Goal: Check status: Check status

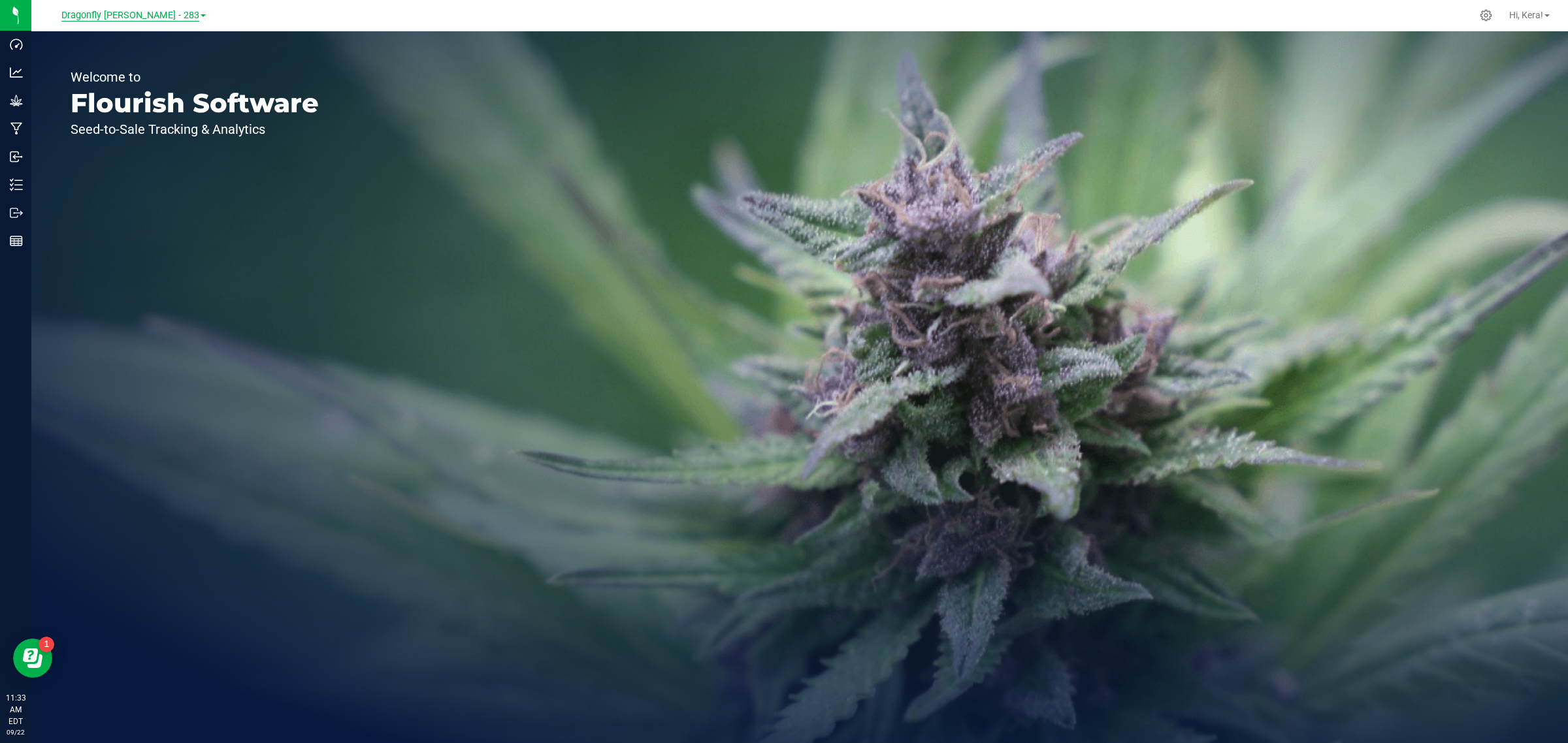
click at [168, 19] on span "Dragonfly [PERSON_NAME] - 283" at bounding box center [131, 15] width 138 height 11
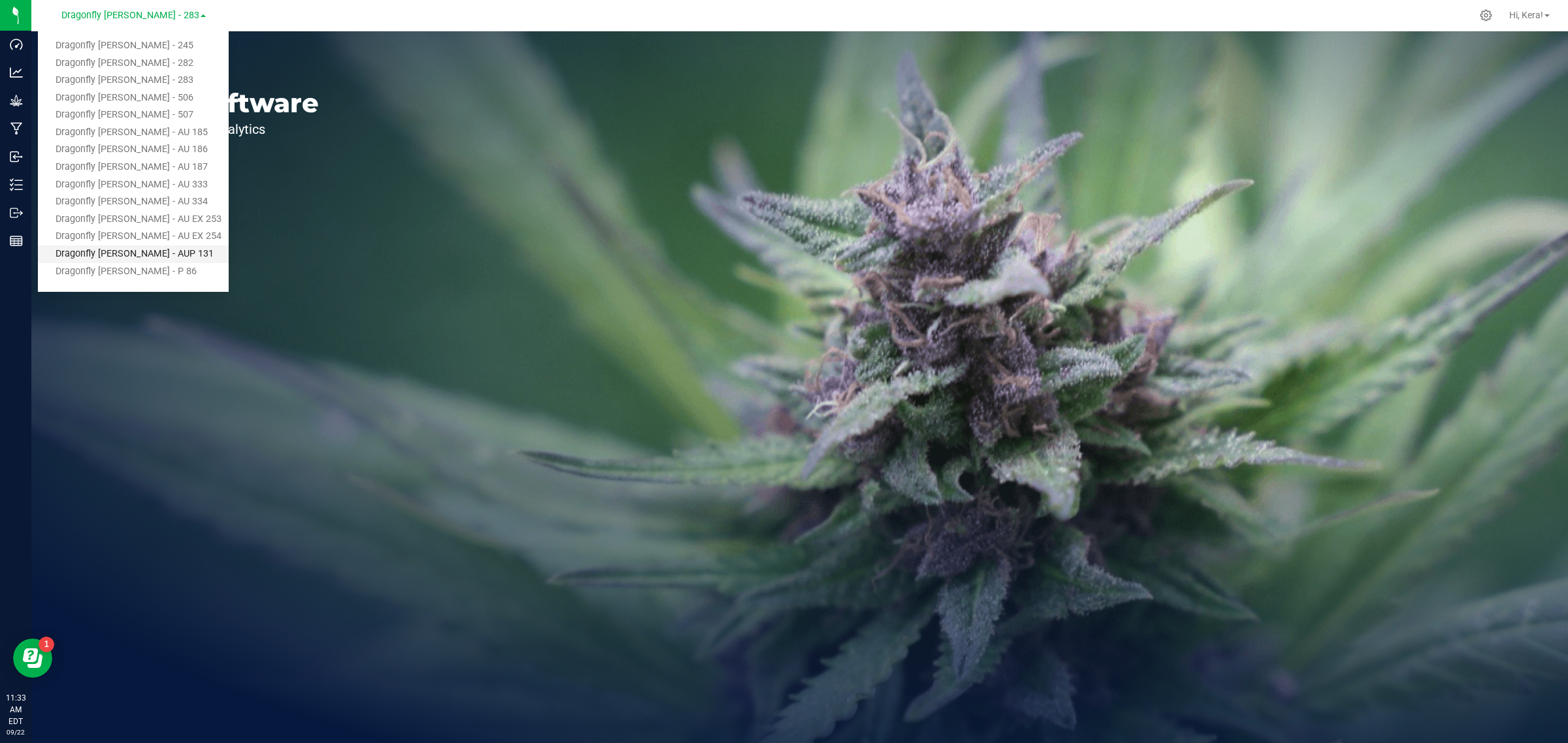
click at [150, 246] on link "Dragonfly [PERSON_NAME] - AUP 131" at bounding box center [133, 254] width 191 height 18
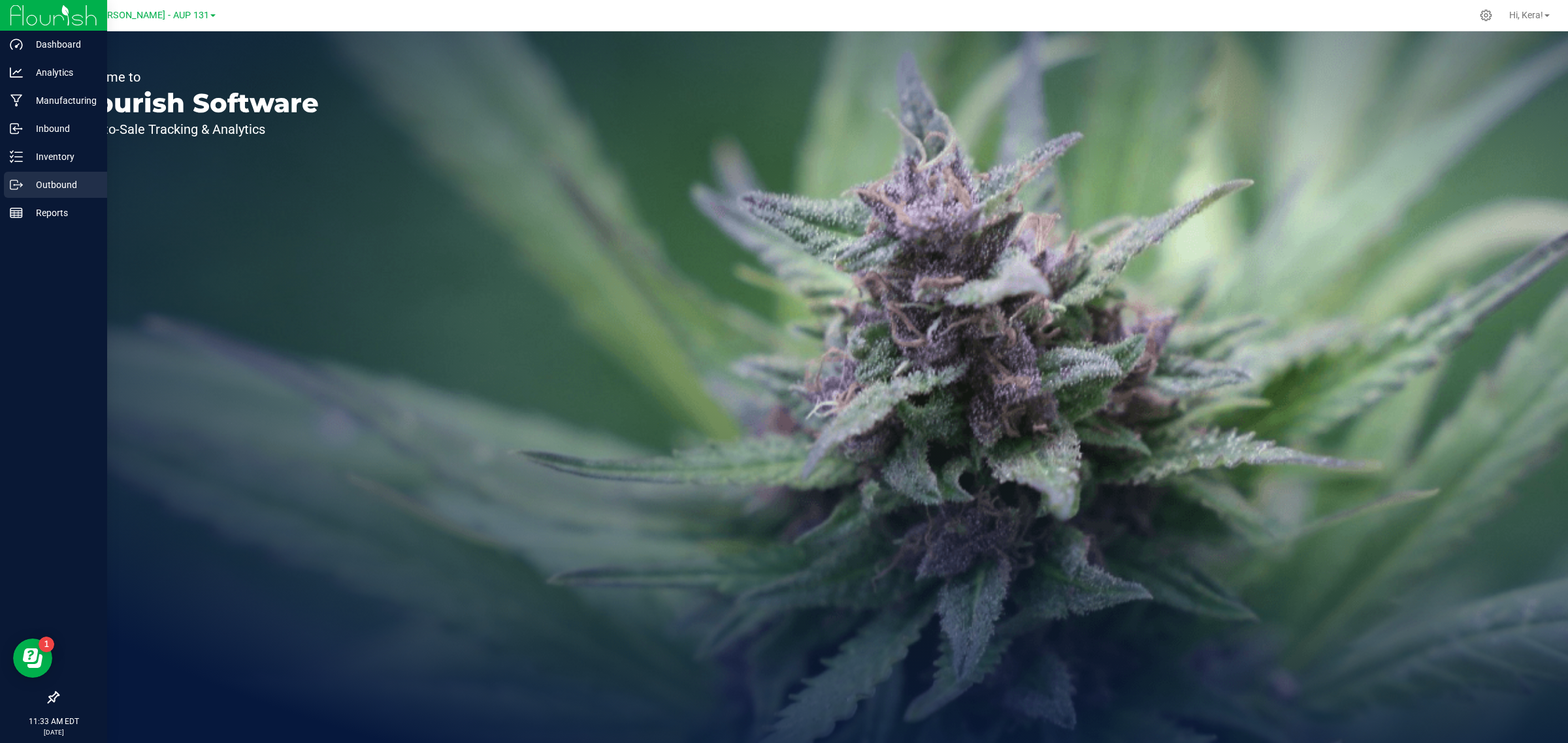
click at [35, 179] on p "Outbound" at bounding box center [62, 184] width 78 height 15
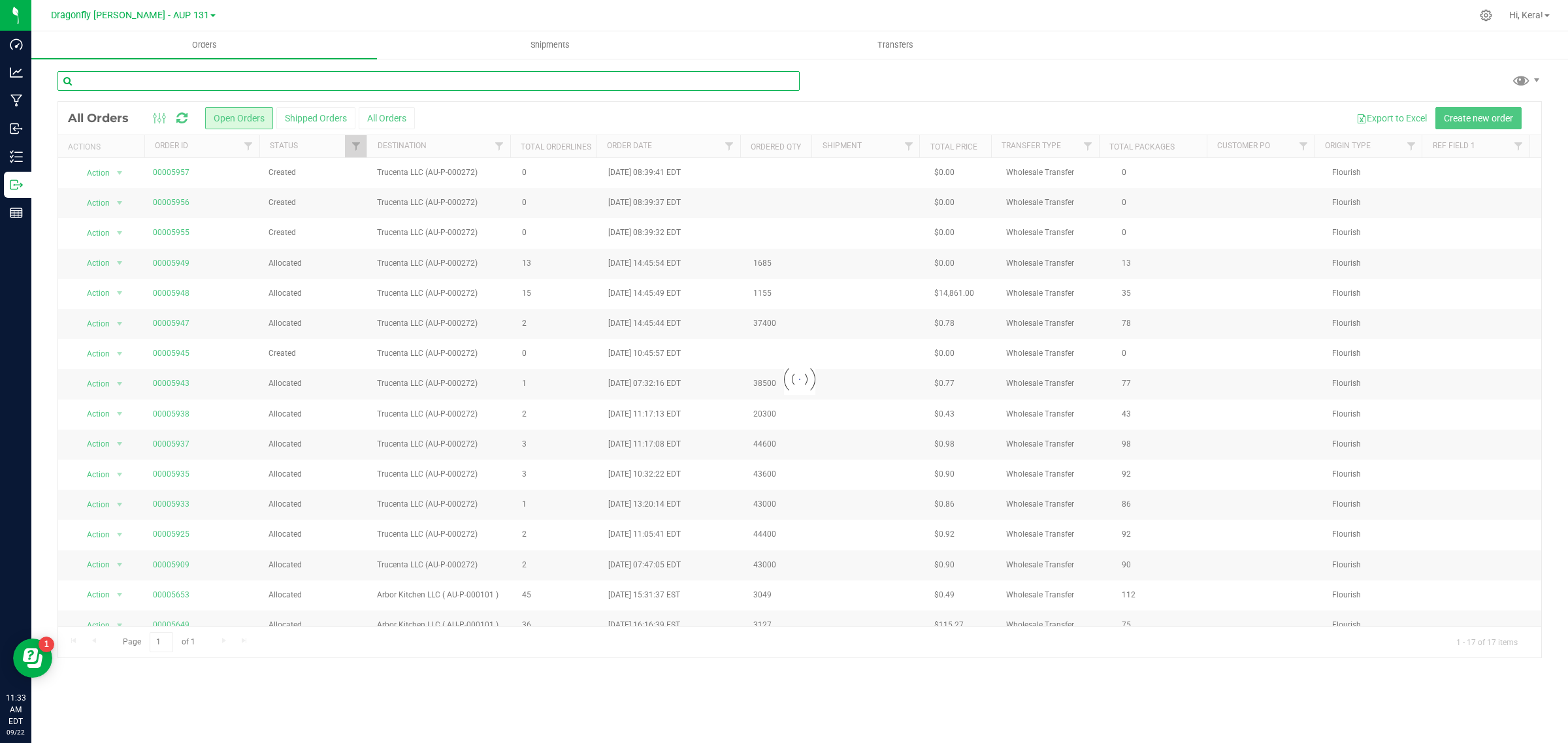
click at [158, 80] on input "text" at bounding box center [429, 81] width 743 height 19
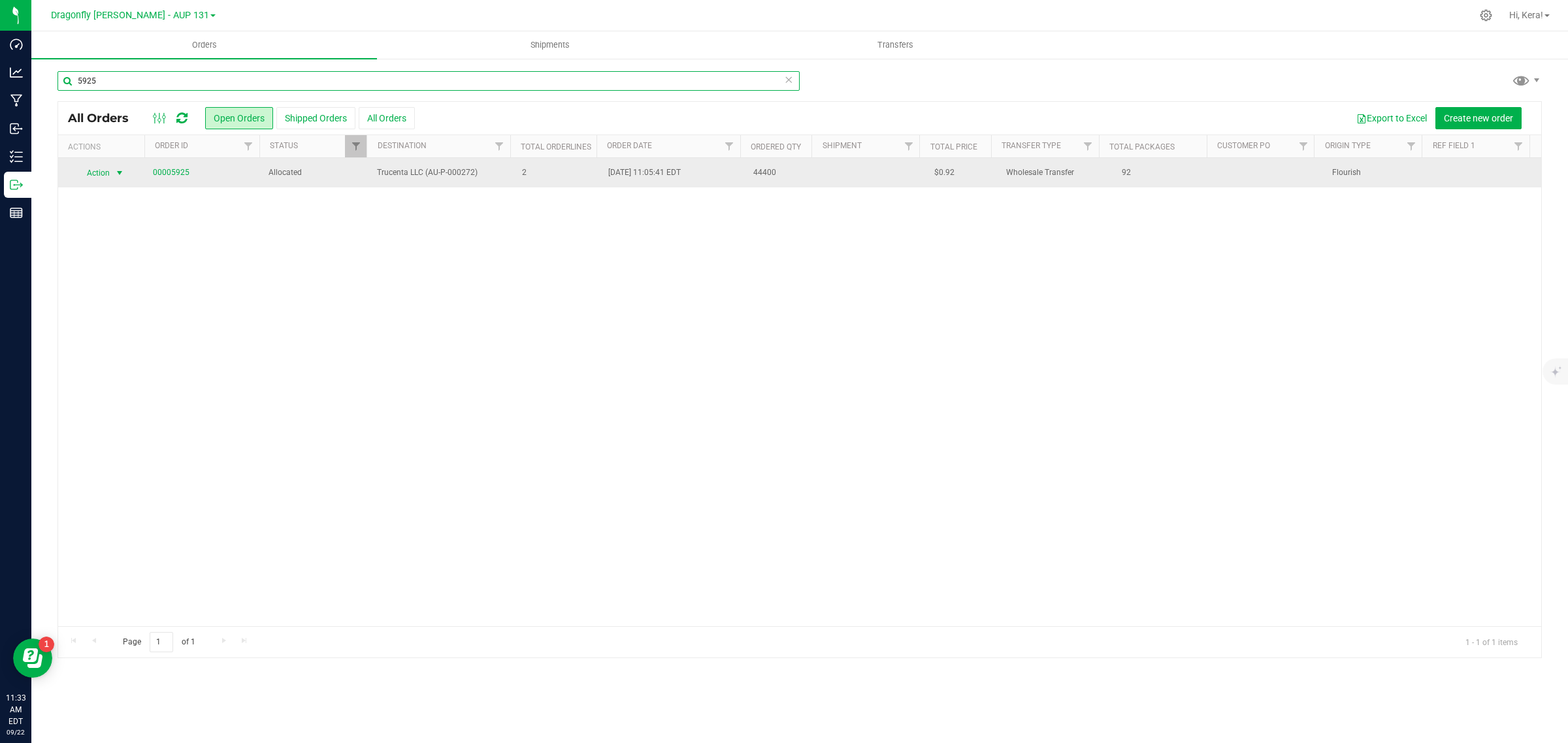
type input "5925"
click at [106, 175] on span "Action" at bounding box center [92, 173] width 35 height 19
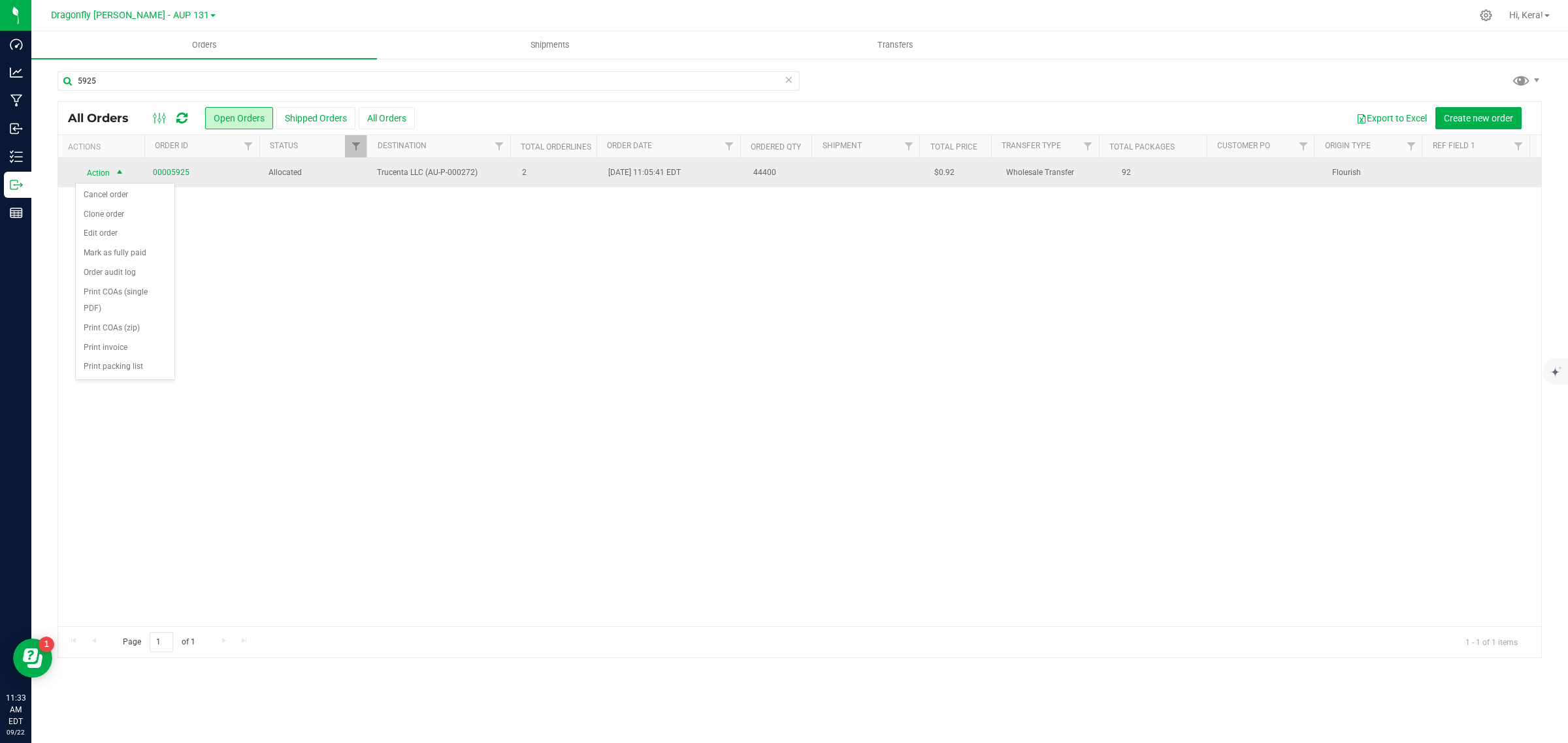
click at [1167, 175] on td "92" at bounding box center [1161, 173] width 108 height 29
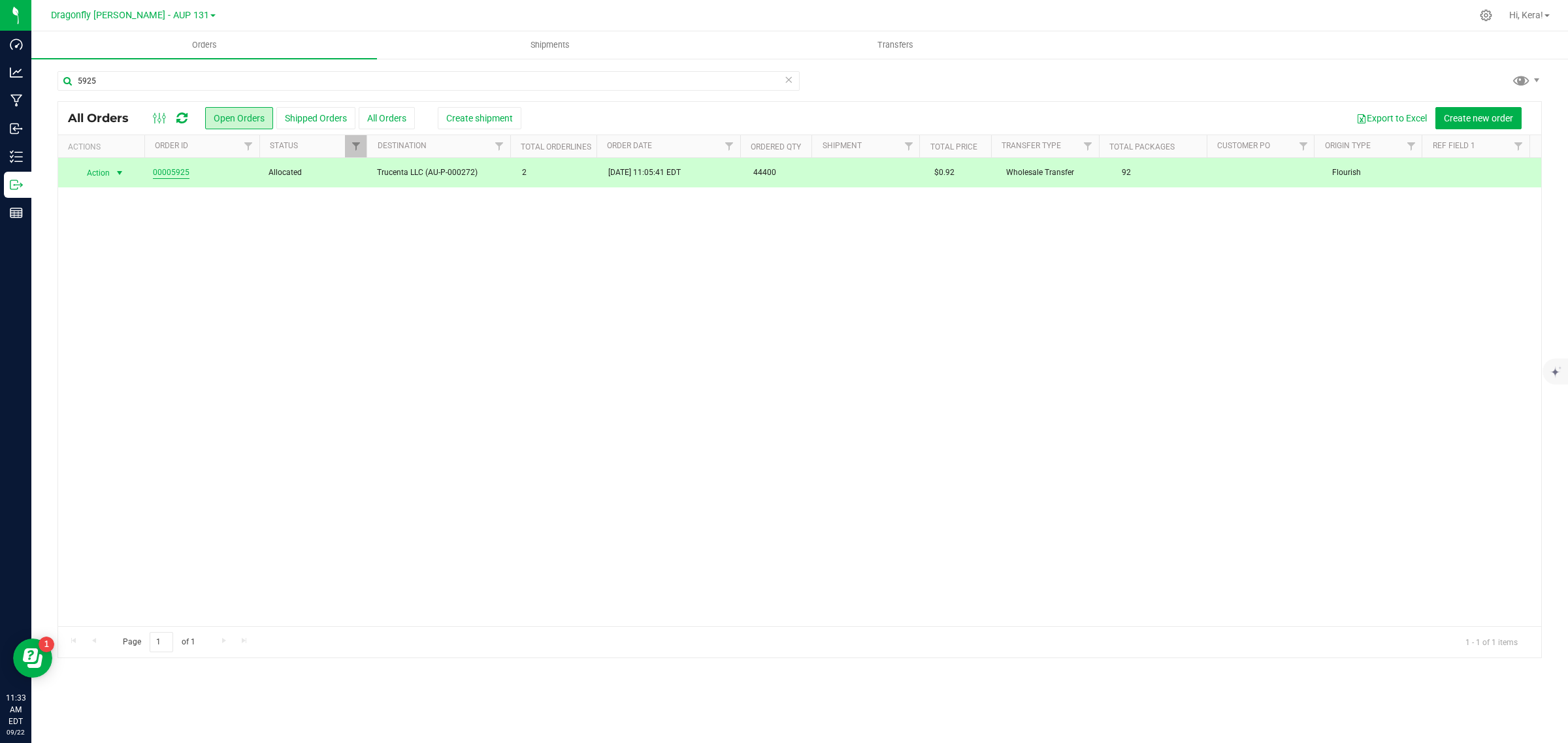
click at [171, 174] on link "00005925" at bounding box center [171, 172] width 37 height 12
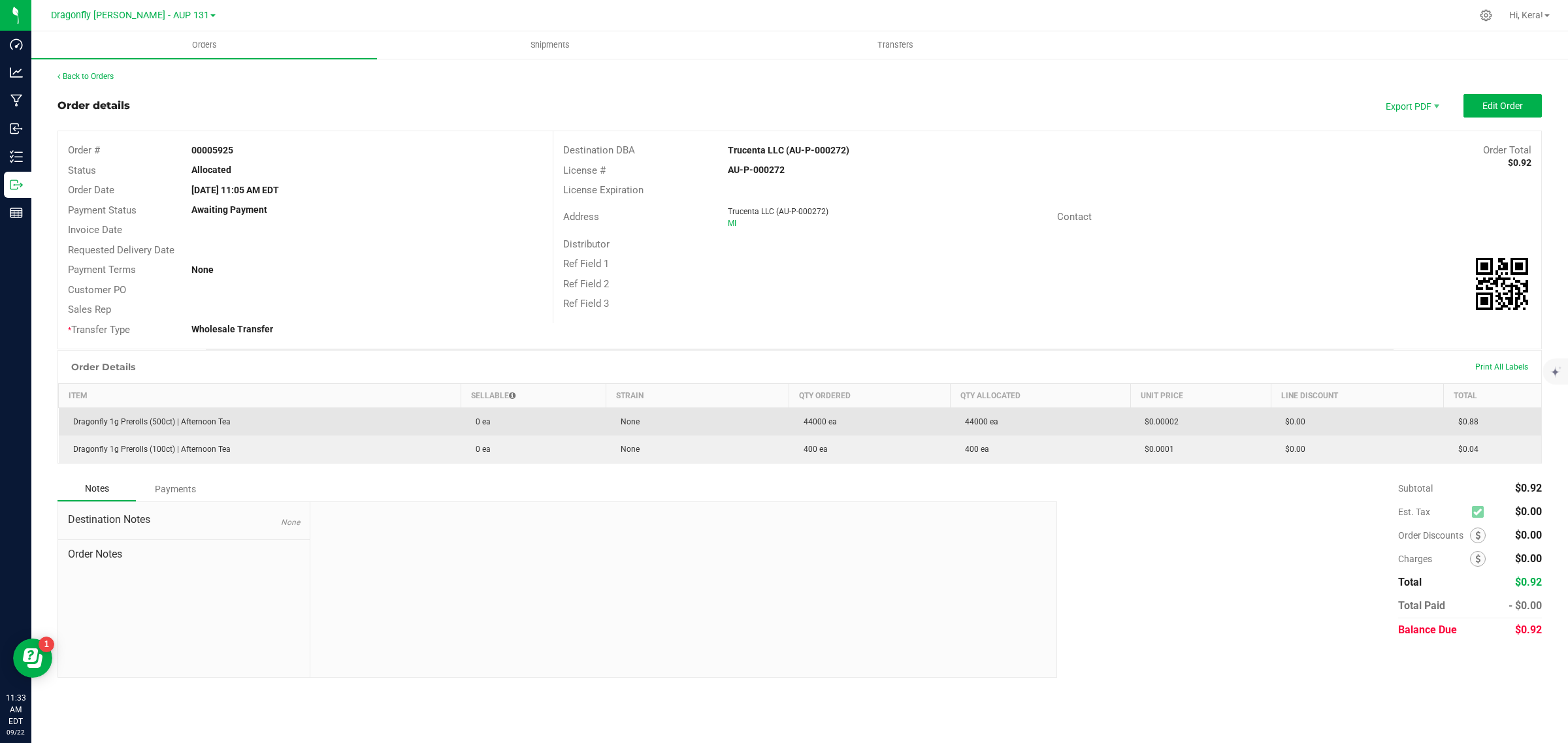
click at [299, 425] on td "Dragonfly 1g Prerolls (500ct) | Afternoon Tea" at bounding box center [259, 422] width 402 height 28
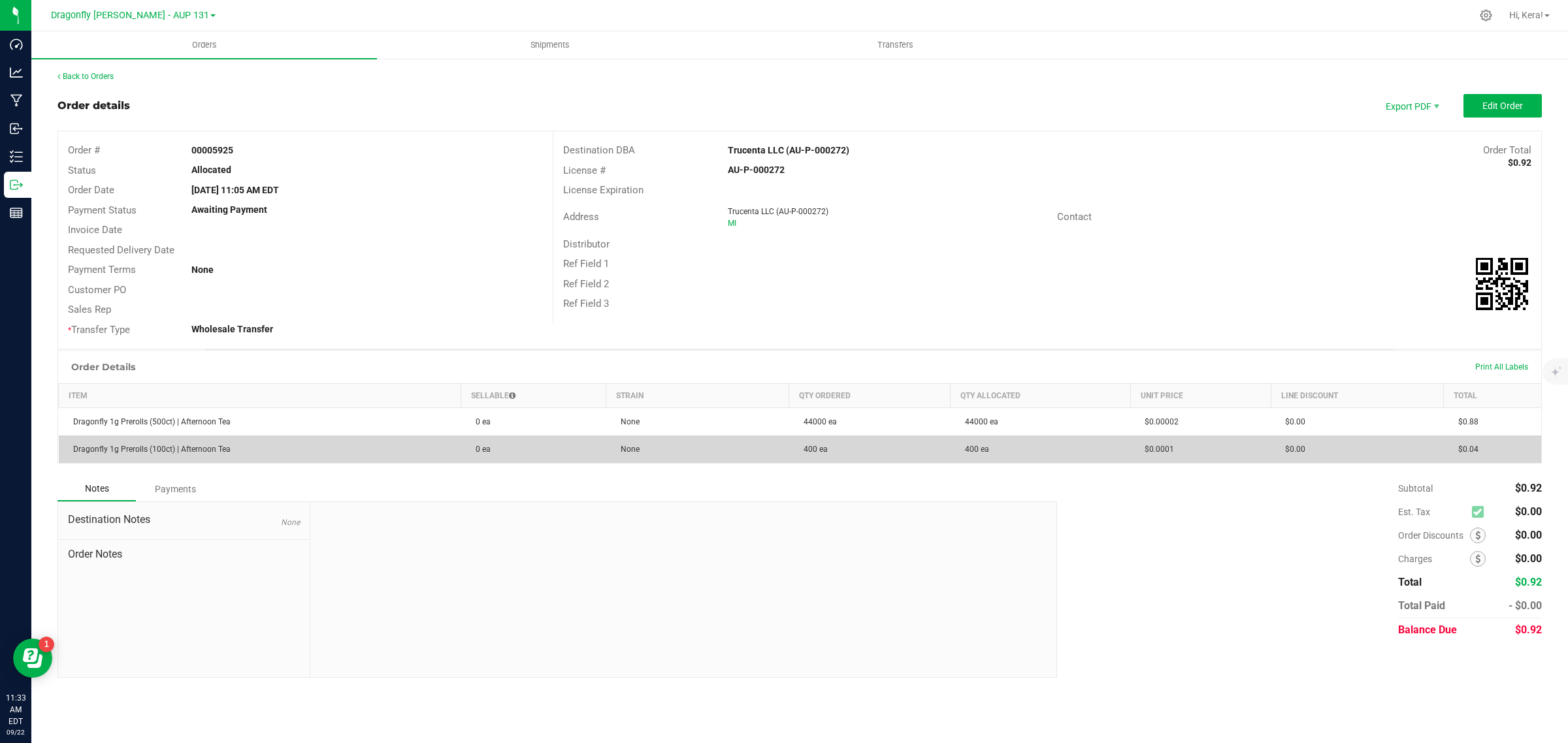
click at [305, 443] on td "Dragonfly 1g Prerolls (100ct) | Afternoon Tea" at bounding box center [259, 449] width 402 height 28
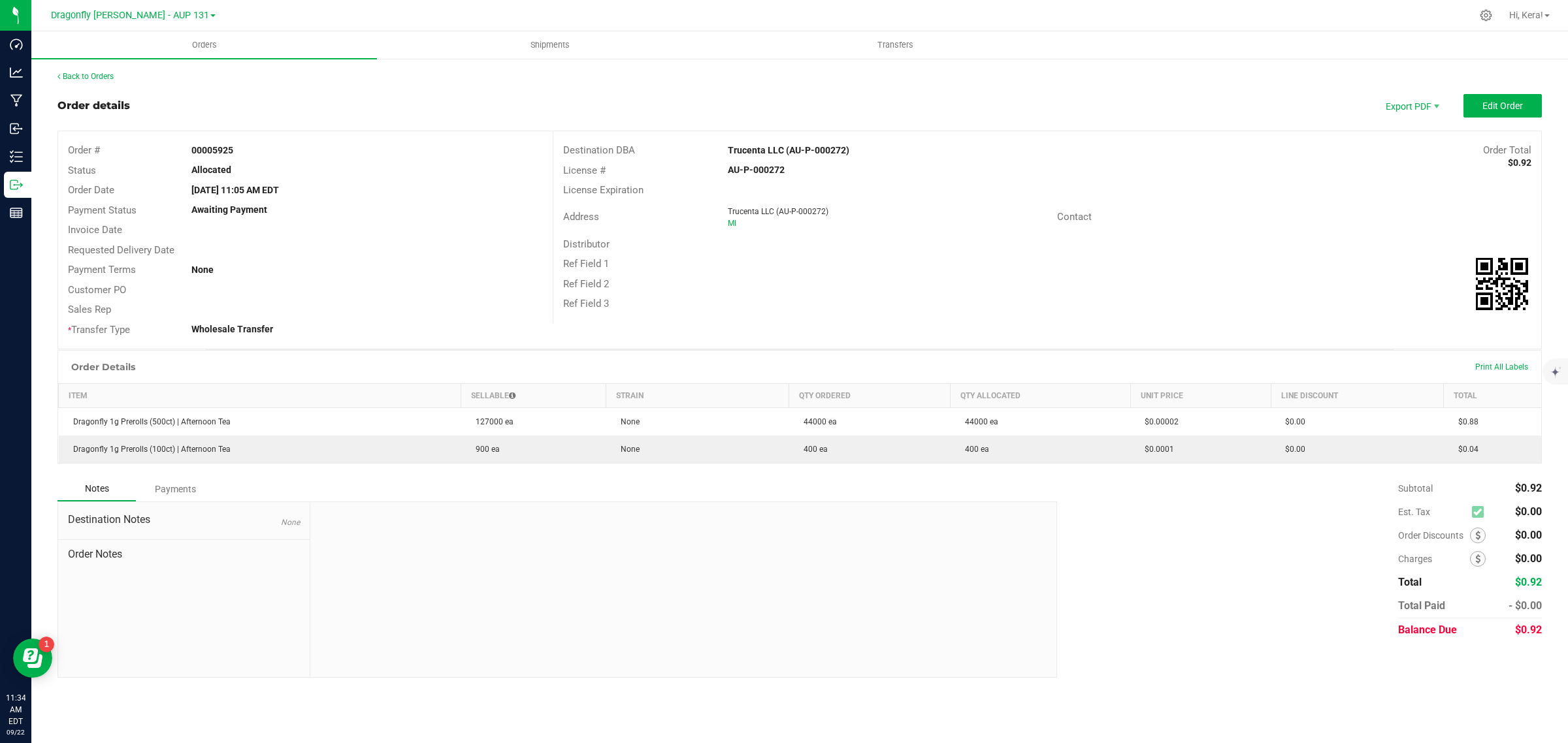
drag, startPoint x: 233, startPoint y: 149, endPoint x: 194, endPoint y: 149, distance: 39.0
click at [194, 149] on strong "00005925" at bounding box center [212, 150] width 41 height 11
copy strong "0005925"
click at [557, 52] on uib-tab-heading "Shipments" at bounding box center [550, 45] width 344 height 26
